Goal: Entertainment & Leisure: Consume media (video, audio)

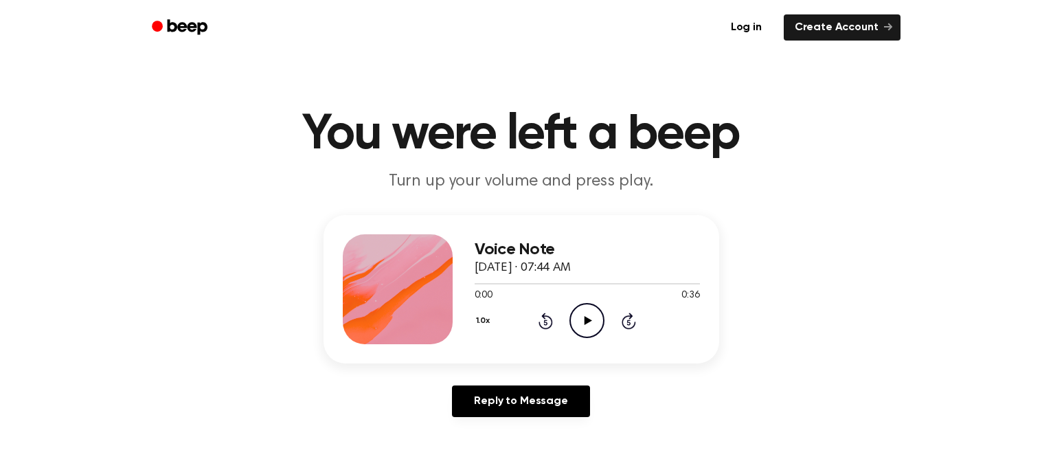
click at [572, 310] on circle at bounding box center [587, 321] width 34 height 34
click at [580, 322] on icon "Play Audio" at bounding box center [586, 320] width 35 height 35
click at [586, 320] on icon at bounding box center [589, 320] width 8 height 9
